Goal: Task Accomplishment & Management: Manage account settings

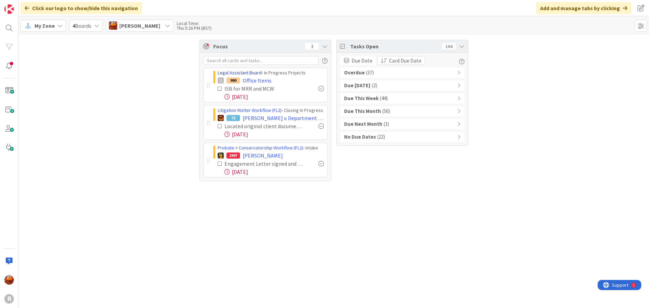
click at [244, 74] on link "Legal Assistant Board" at bounding box center [240, 73] width 44 height 6
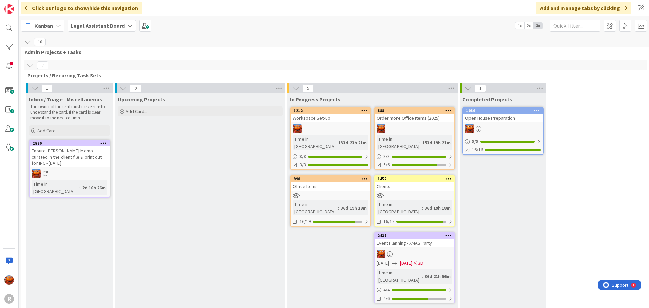
click at [423, 249] on div at bounding box center [414, 253] width 80 height 9
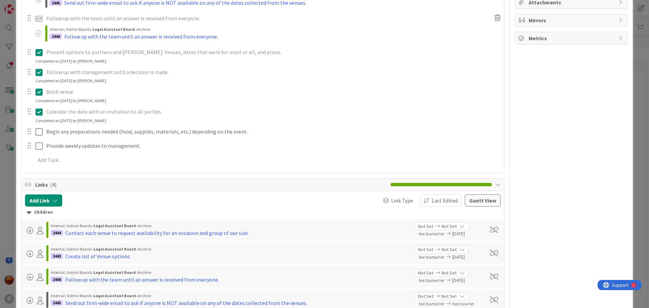
scroll to position [236, 0]
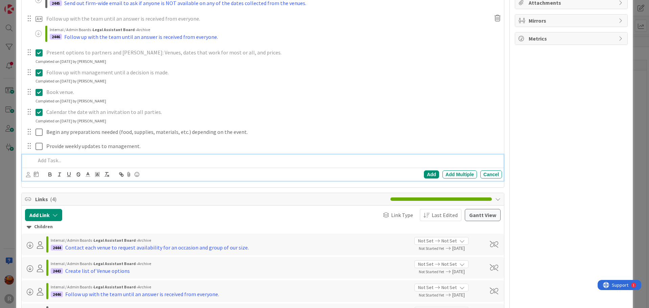
click at [82, 158] on p at bounding box center [266, 160] width 463 height 8
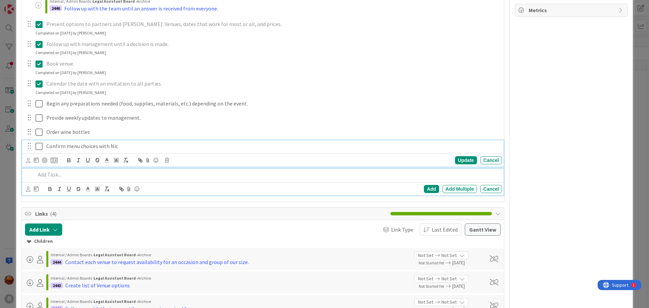
click at [84, 147] on div "Confirm menu choices with Nic Update Cancel" at bounding box center [262, 153] width 481 height 27
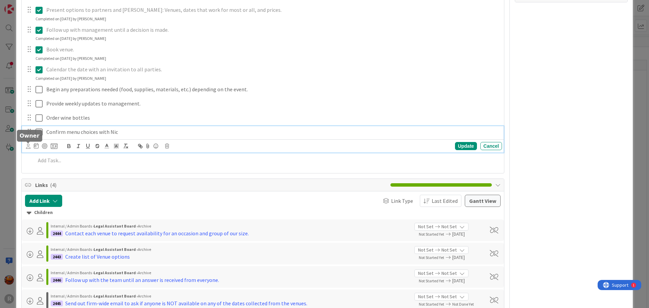
click at [28, 144] on div at bounding box center [28, 143] width 4 height 2
click at [67, 134] on p "Confirm menu choices with Nic" at bounding box center [272, 132] width 453 height 8
click at [26, 148] on icon at bounding box center [28, 146] width 4 height 5
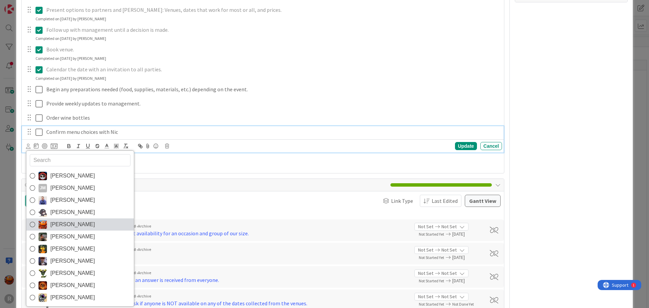
click at [64, 221] on span "[PERSON_NAME]" at bounding box center [72, 224] width 45 height 10
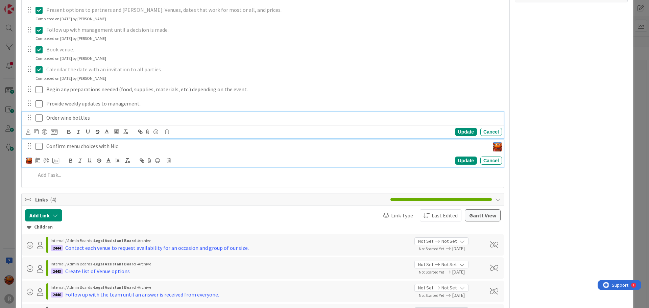
click at [68, 119] on div "Order wine bottles Update Cancel" at bounding box center [262, 125] width 481 height 27
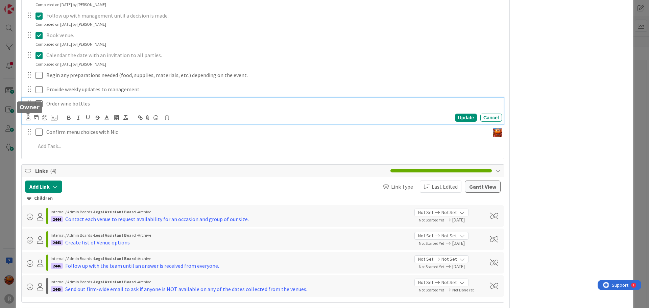
click at [28, 119] on icon at bounding box center [28, 117] width 4 height 5
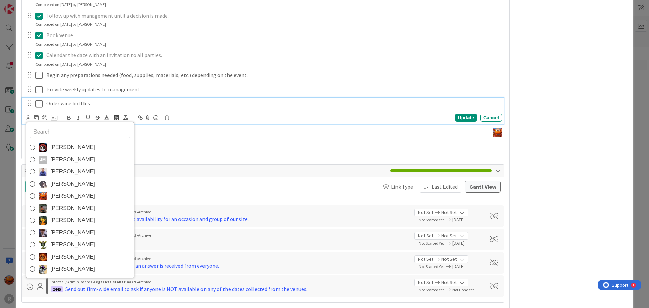
click at [49, 195] on link "[PERSON_NAME]" at bounding box center [79, 196] width 107 height 12
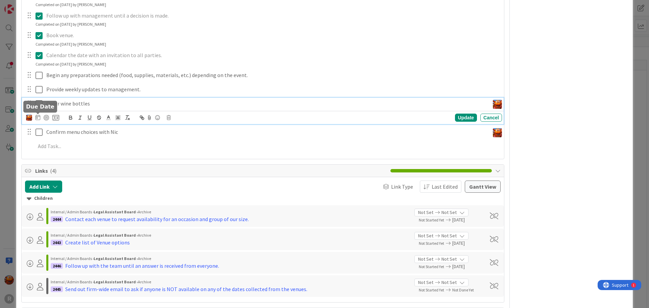
click at [38, 117] on icon at bounding box center [37, 117] width 5 height 5
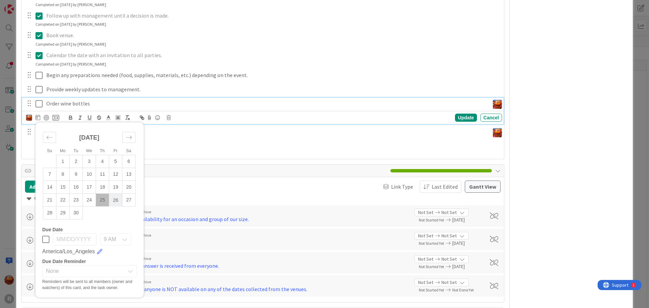
click at [116, 200] on td "26" at bounding box center [115, 200] width 13 height 13
type input "[DATE]"
click at [459, 115] on div "Update" at bounding box center [466, 118] width 22 height 8
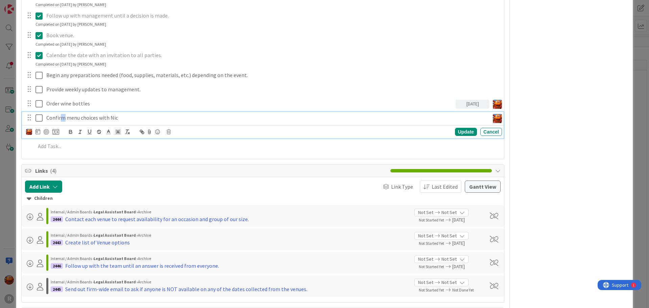
click at [62, 114] on p "Confirm menu choices with Nic" at bounding box center [266, 118] width 440 height 8
click at [39, 134] on div at bounding box center [37, 132] width 5 height 8
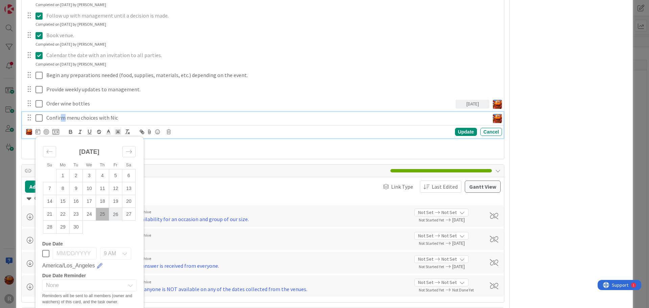
click at [117, 214] on td "26" at bounding box center [115, 214] width 13 height 13
type input "[DATE]"
click at [458, 130] on div "Update" at bounding box center [466, 132] width 22 height 8
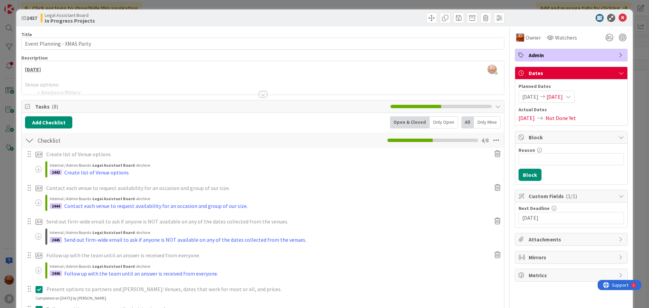
click at [260, 96] on div at bounding box center [262, 94] width 7 height 5
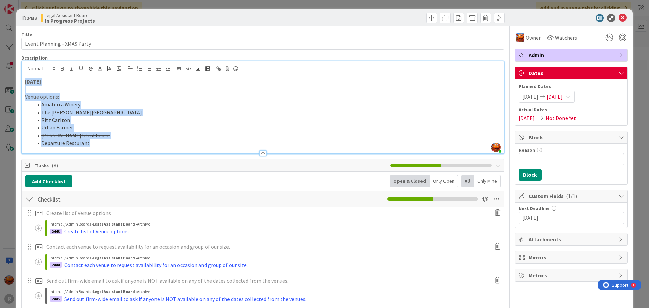
drag, startPoint x: 106, startPoint y: 142, endPoint x: 24, endPoint y: 73, distance: 107.9
click at [24, 73] on div "[PERSON_NAME] just joined [DATE] Venue options: Amaterra Winery The [PERSON_NAM…" at bounding box center [263, 107] width 482 height 92
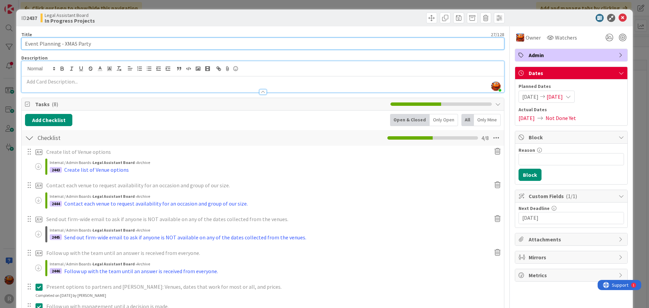
click at [72, 45] on input "Event Planning - XMAS Party" at bounding box center [262, 43] width 483 height 12
type input "Event Planning - Holiday Party"
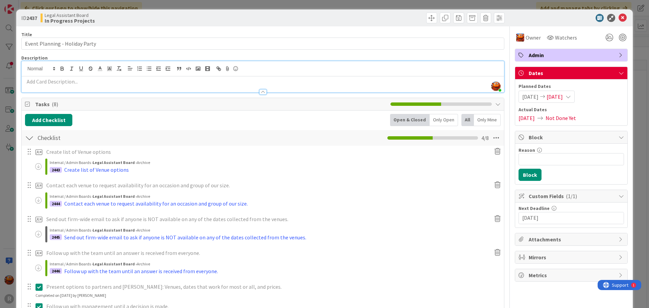
click at [70, 81] on p at bounding box center [262, 82] width 475 height 8
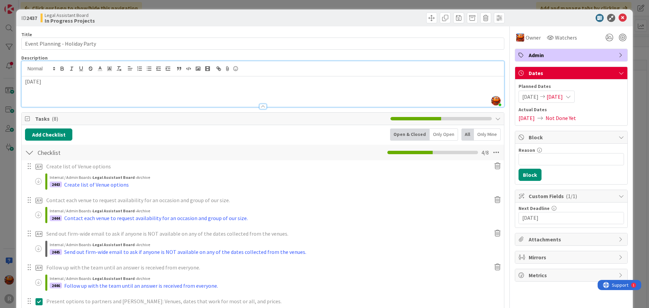
click at [9, 111] on div "ID 2437 Legal Assistant Board In Progress Projects Title 30 / 128 Event Plannin…" at bounding box center [324, 154] width 649 height 308
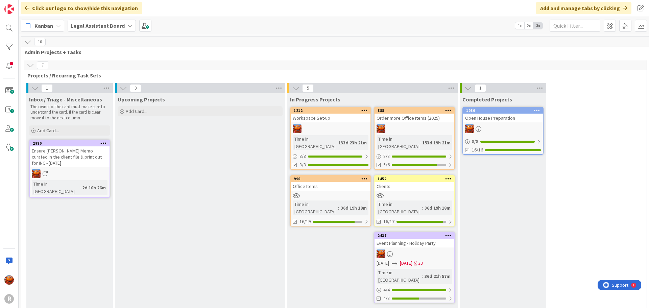
click at [337, 183] on div "990 Office Items Time in [GEOGRAPHIC_DATA] : 36d 19h 18m 16/19" at bounding box center [330, 200] width 81 height 51
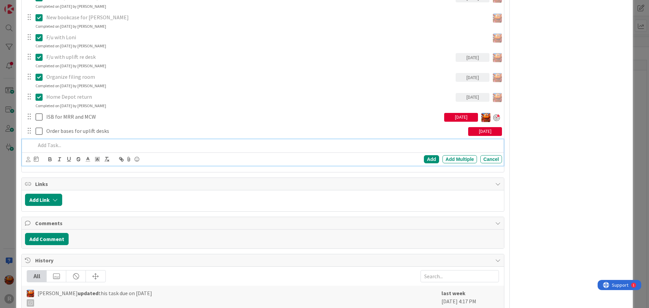
click at [55, 144] on p at bounding box center [266, 145] width 463 height 8
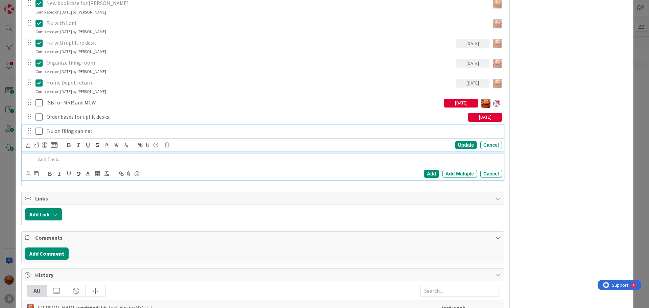
click at [62, 134] on div "F/u on filing cabinet Update Cancel" at bounding box center [262, 138] width 481 height 27
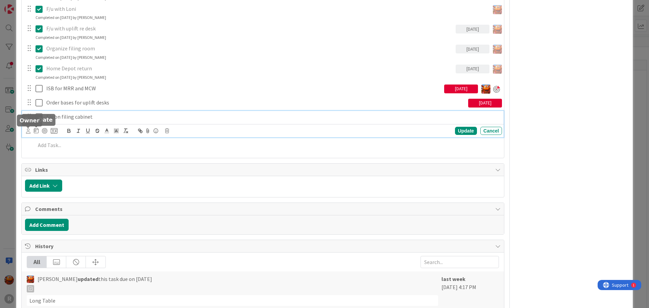
click at [29, 131] on icon at bounding box center [28, 130] width 4 height 5
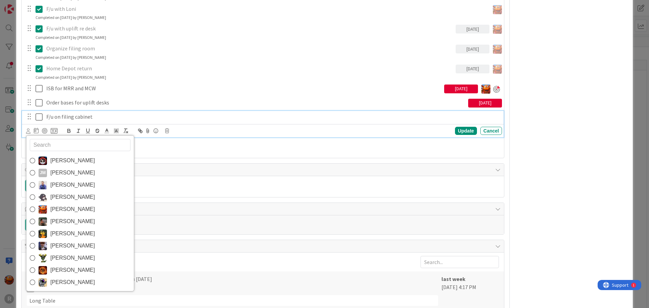
drag, startPoint x: 67, startPoint y: 208, endPoint x: 68, endPoint y: 191, distance: 16.6
click at [67, 208] on span "[PERSON_NAME]" at bounding box center [72, 209] width 45 height 10
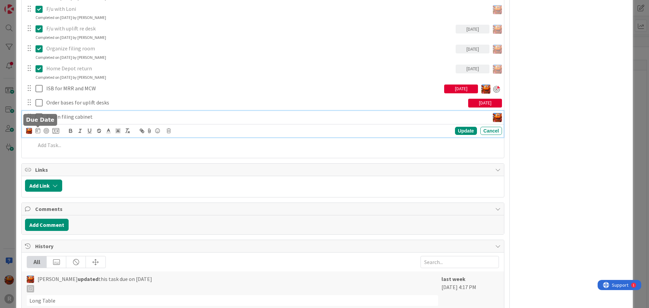
click at [38, 131] on icon at bounding box center [37, 130] width 5 height 5
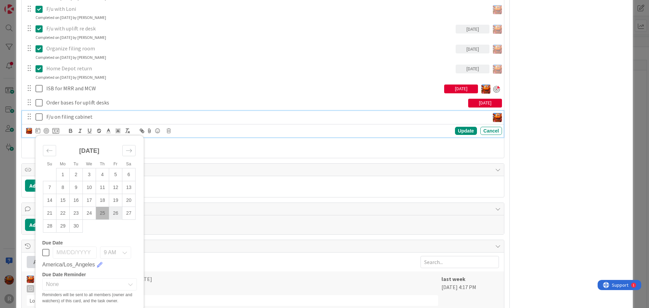
click at [114, 213] on td "26" at bounding box center [115, 213] width 13 height 13
type input "[DATE]"
click at [459, 130] on div "Update" at bounding box center [466, 131] width 22 height 8
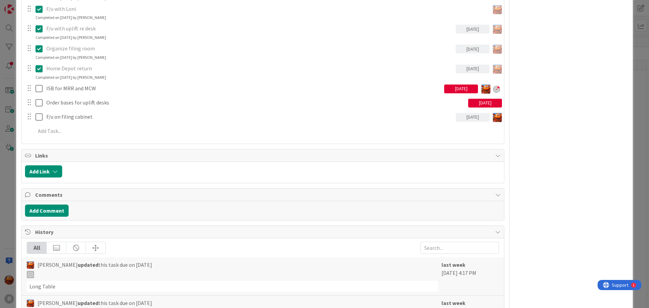
click at [9, 112] on div "ID 990 Legal Assistant Board In Progress Projects Title 12 / 128 Office Items D…" at bounding box center [324, 154] width 649 height 308
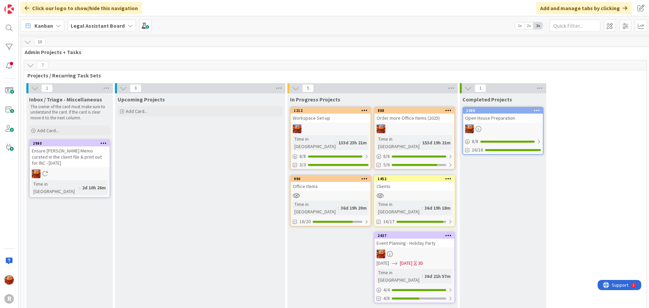
click at [103, 143] on icon at bounding box center [103, 143] width 6 height 5
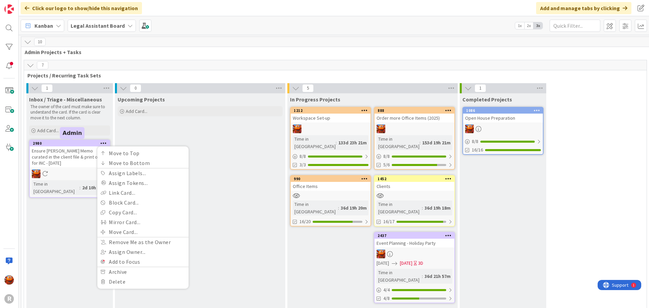
click at [74, 146] on div "2980 Move to Top Move to Bottom Assign Labels... Assign Tokens... Link Card... …" at bounding box center [70, 143] width 80 height 6
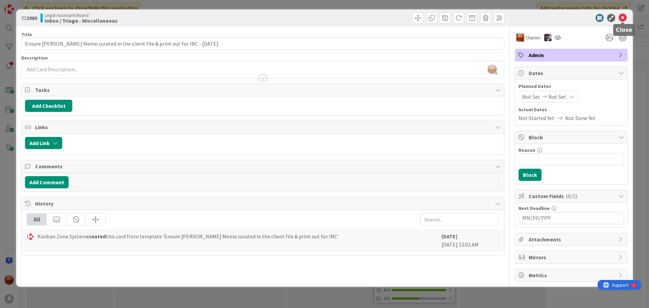
click at [623, 20] on icon at bounding box center [622, 18] width 8 height 8
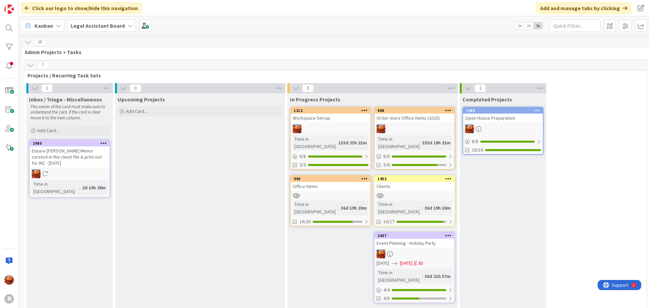
click at [99, 140] on div "2980 Move to Top Move to Bottom Assign Labels... Assign Tokens... Link Card... …" at bounding box center [69, 169] width 81 height 58
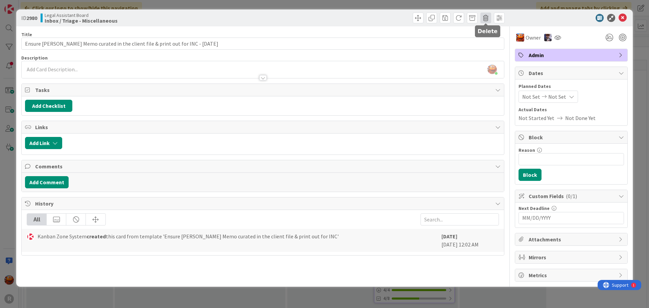
click at [489, 21] on span at bounding box center [485, 17] width 11 height 11
click at [496, 49] on button "Delete" at bounding box center [495, 50] width 25 height 12
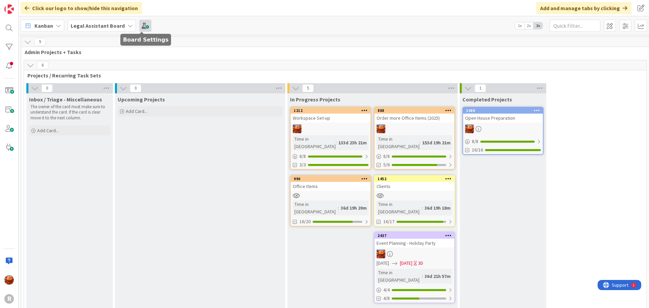
click at [146, 25] on span at bounding box center [145, 26] width 12 height 12
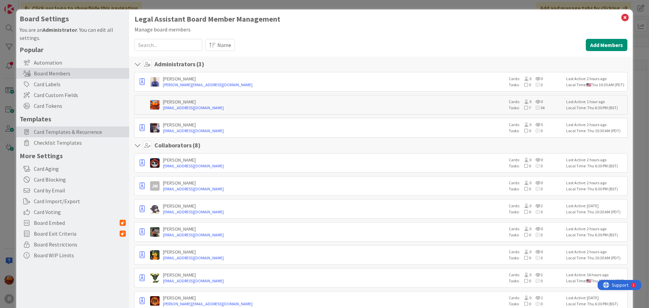
click at [67, 134] on span "Card Templates & Recurrence" at bounding box center [80, 132] width 92 height 8
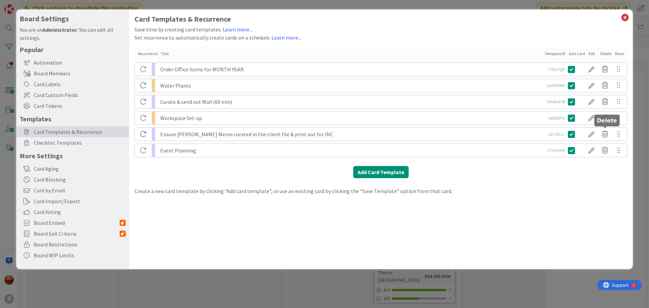
click at [605, 132] on icon at bounding box center [605, 133] width 14 height 11
click at [544, 158] on button "Delete" at bounding box center [542, 160] width 25 height 12
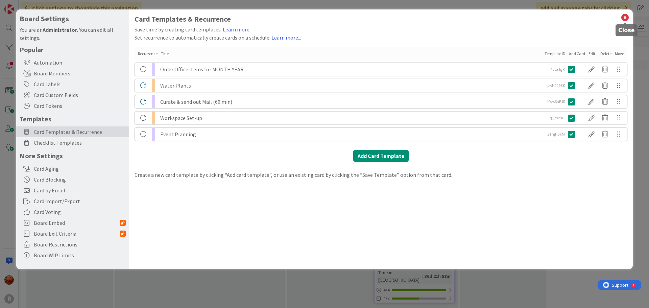
click at [627, 18] on icon at bounding box center [624, 17] width 9 height 9
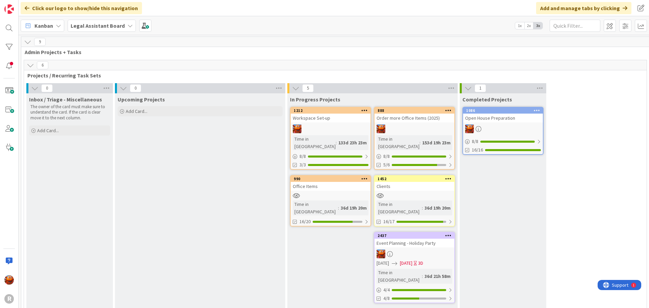
click at [410, 123] on div "888 Order more Office Items (2025) Time in [GEOGRAPHIC_DATA] : 153d 19h 23m 8 /…" at bounding box center [414, 138] width 81 height 63
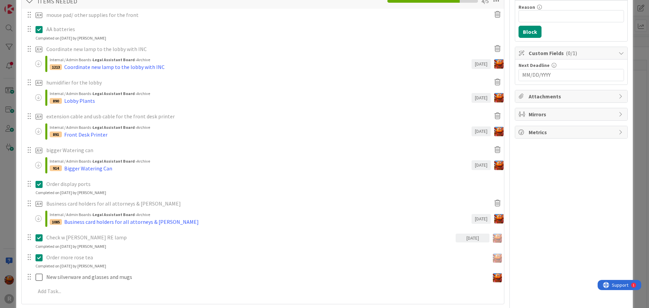
scroll to position [203, 0]
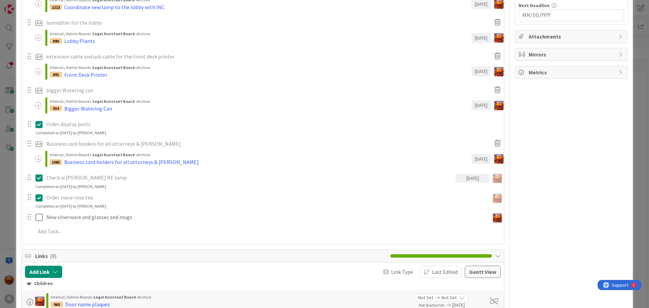
click at [9, 151] on div "ID 888 Legal Assistant Board In Progress Projects Title 30 / 128 Order more Off…" at bounding box center [324, 154] width 649 height 308
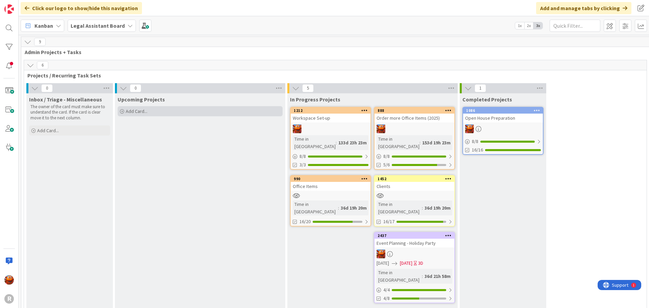
click at [186, 110] on div "Add Card..." at bounding box center [200, 111] width 165 height 10
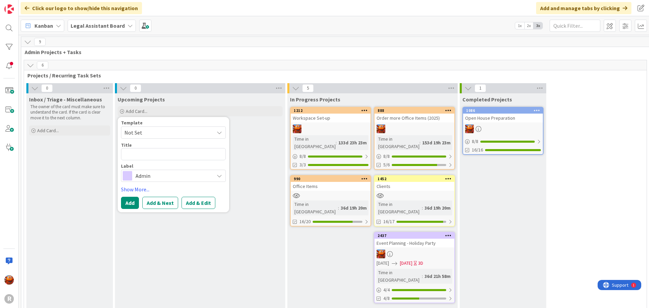
click at [152, 175] on span "Admin" at bounding box center [172, 175] width 75 height 9
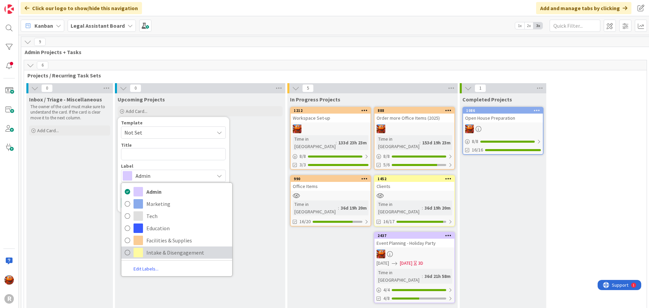
click at [156, 250] on span "Intake & Disengagement" at bounding box center [187, 252] width 82 height 10
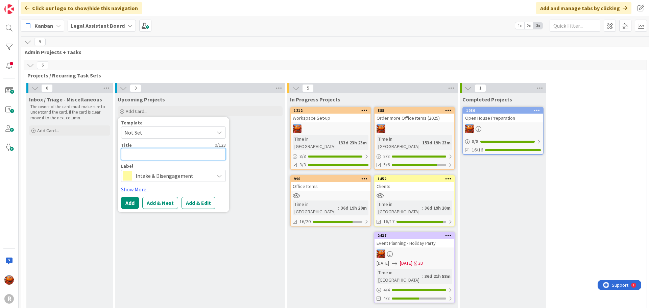
click at [150, 152] on textarea at bounding box center [173, 154] width 105 height 12
type textarea "x"
type textarea "L"
type textarea "x"
type textarea "La"
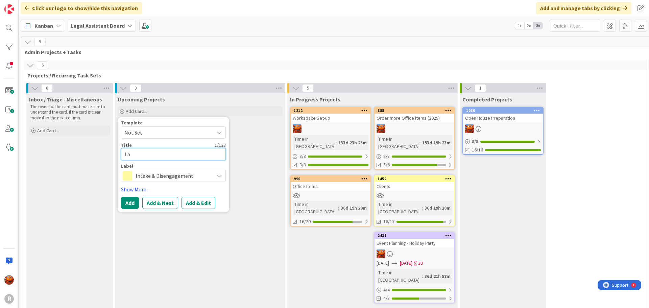
type textarea "x"
type textarea "Law"
type textarea "x"
type textarea "Lawm"
type textarea "x"
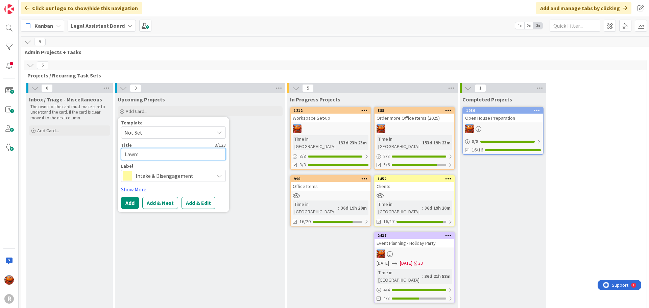
type textarea "Lawma"
type textarea "x"
type textarea "Lawmat"
type textarea "x"
type textarea "Lawmatic"
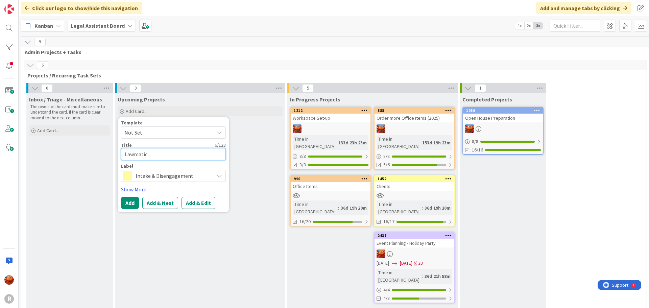
type textarea "x"
type textarea "Lawmatics"
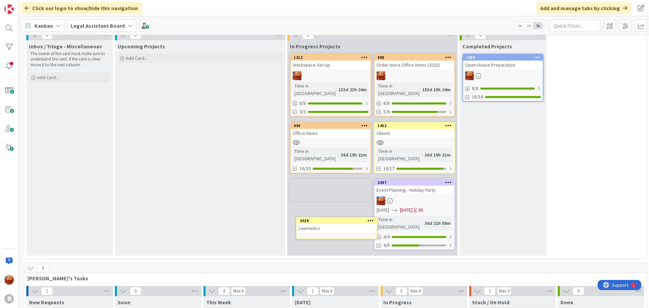
scroll to position [53, 0]
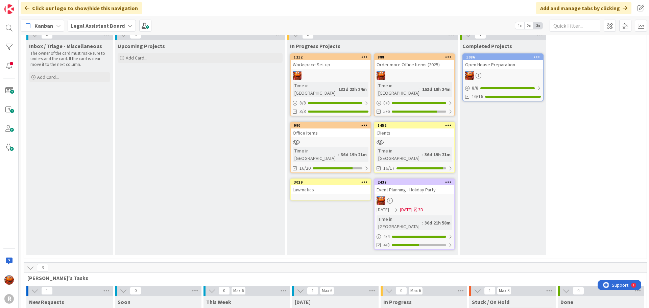
click at [317, 185] on div "Lawmatics" at bounding box center [331, 189] width 80 height 9
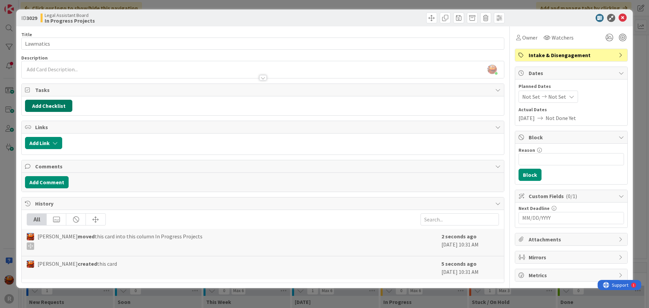
click at [46, 107] on button "Add Checklist" at bounding box center [48, 106] width 47 height 12
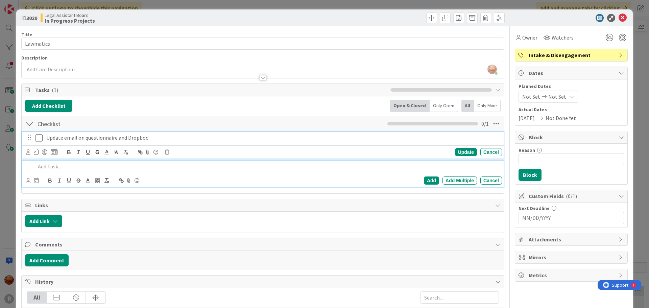
click at [172, 137] on p "Update email on questionnaire and Dropboc" at bounding box center [272, 138] width 453 height 8
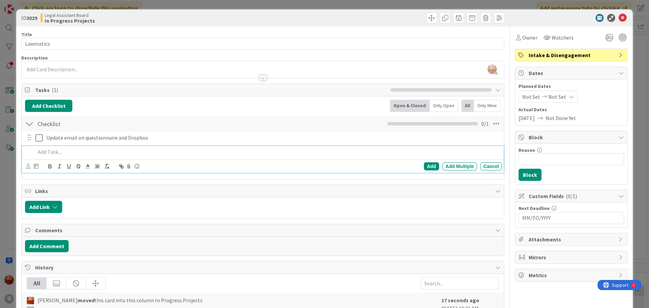
click at [90, 149] on p at bounding box center [266, 152] width 463 height 8
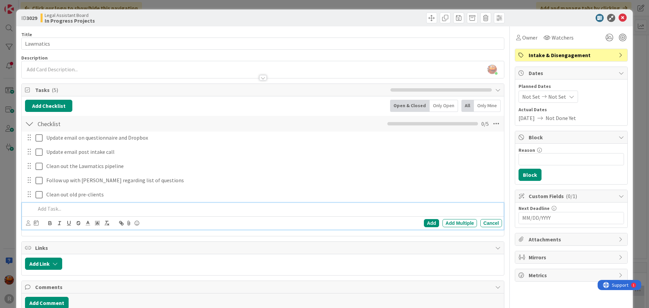
click at [4, 170] on div "ID 3029 Legal Assistant Board In Progress Projects Title 9 / 128 Lawmatics Desc…" at bounding box center [324, 154] width 649 height 308
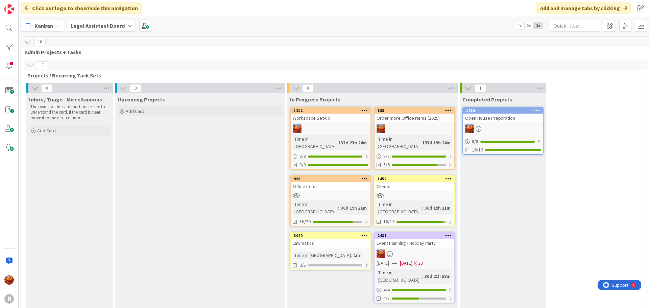
click at [337, 131] on div at bounding box center [331, 128] width 80 height 9
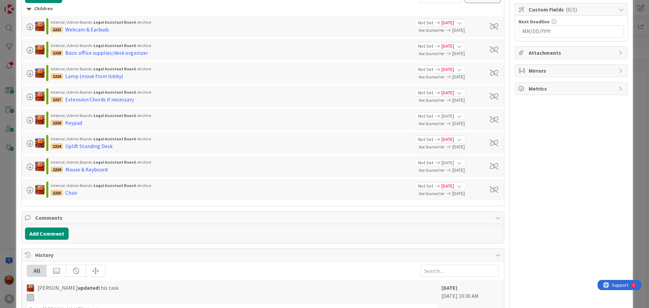
scroll to position [101, 0]
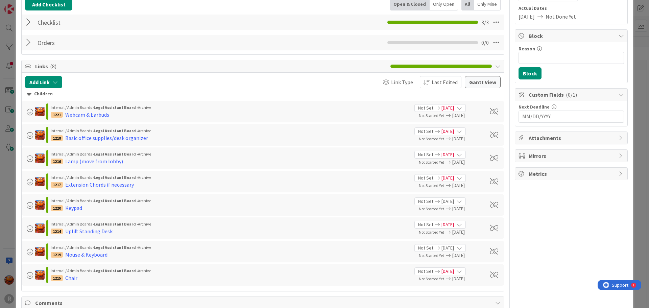
click at [5, 133] on div "ID 1212 Legal Assistant Board In Progress Projects Title 16 / 128 Workspace Set…" at bounding box center [324, 154] width 649 height 308
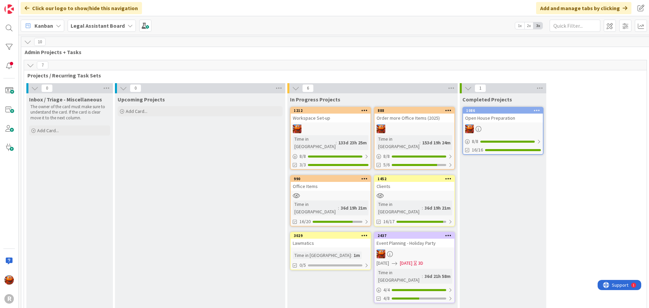
click at [329, 193] on div at bounding box center [331, 196] width 80 height 6
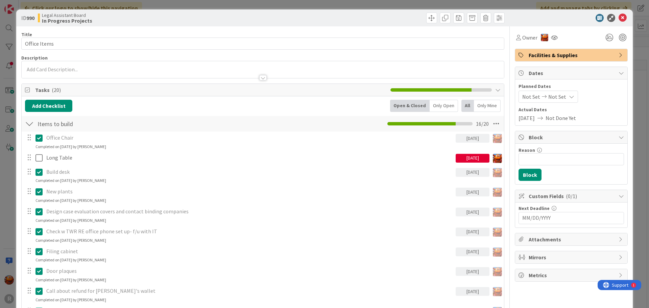
click at [5, 78] on div "ID 990 Legal Assistant Board In Progress Projects Title 12 / 128 Office Items D…" at bounding box center [324, 154] width 649 height 308
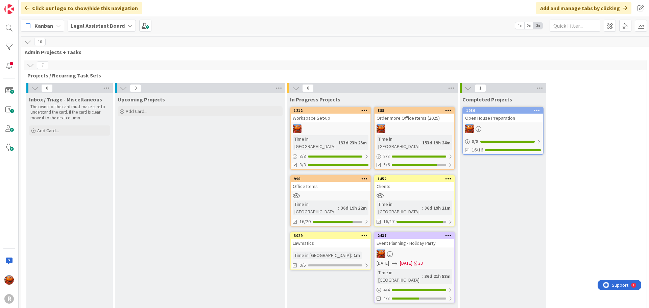
click at [414, 182] on div "Clients" at bounding box center [414, 186] width 80 height 9
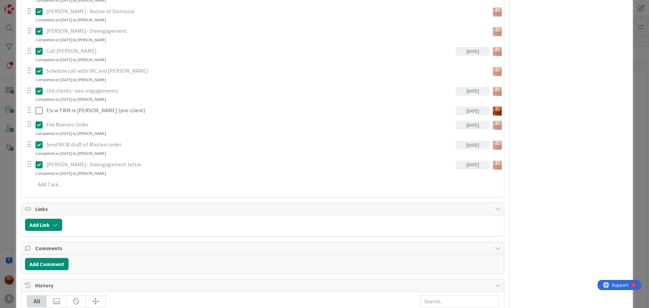
click at [7, 97] on div "ID 1452 Legal Assistant Board In Progress Projects Title 7 / 128 Clients Descri…" at bounding box center [324, 154] width 649 height 308
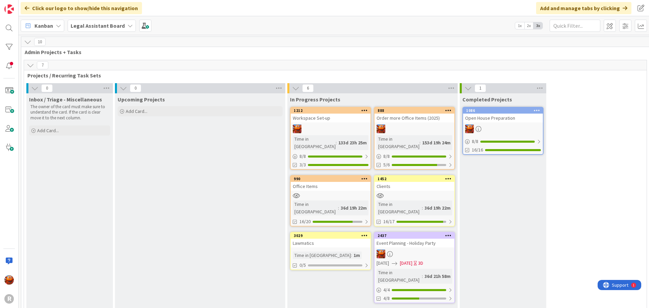
click at [75, 24] on b "Legal Assistant Board" at bounding box center [98, 25] width 54 height 7
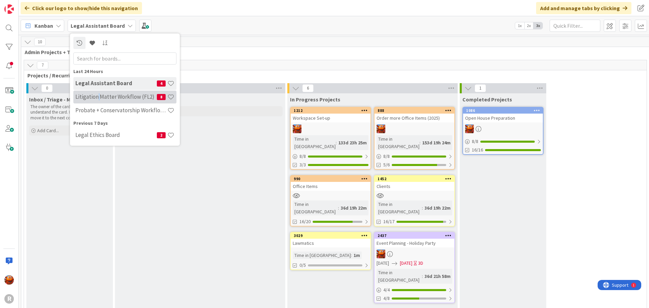
click at [98, 98] on h4 "Litigation Matter Workflow (FL2)" at bounding box center [115, 96] width 81 height 7
